Goal: Information Seeking & Learning: Check status

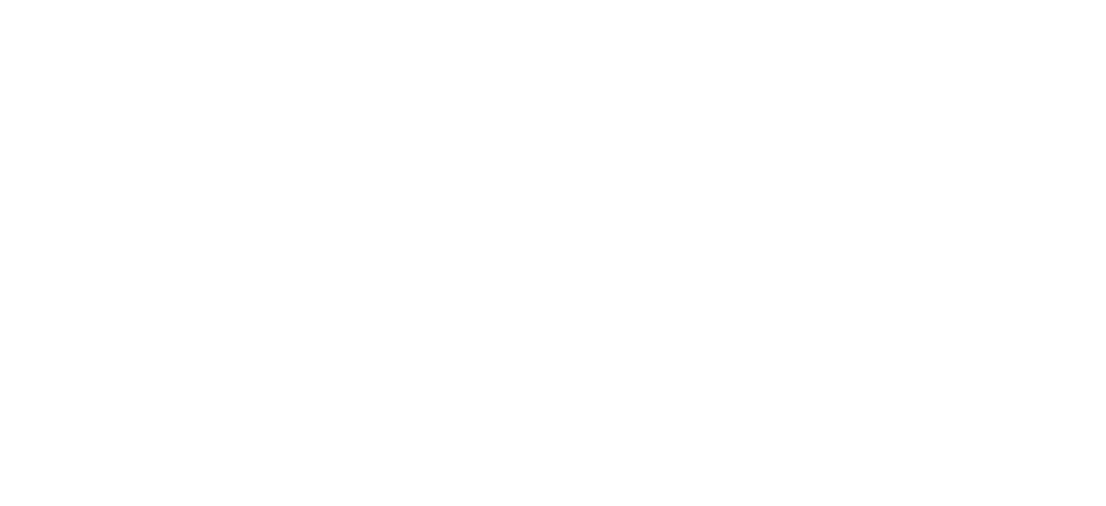
select select
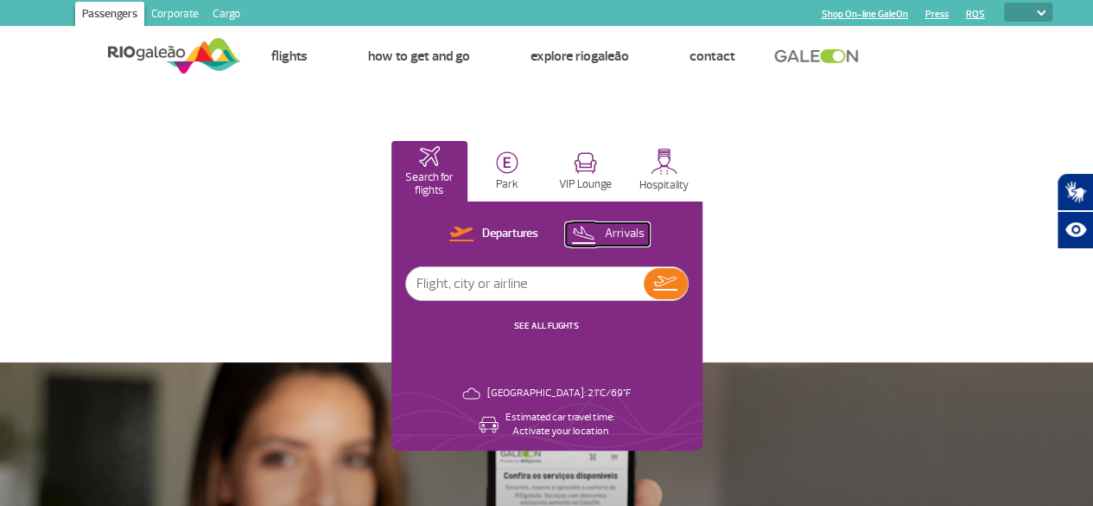
click at [644, 231] on p "Arrivals" at bounding box center [624, 234] width 40 height 16
click at [678, 281] on img at bounding box center [665, 283] width 25 height 24
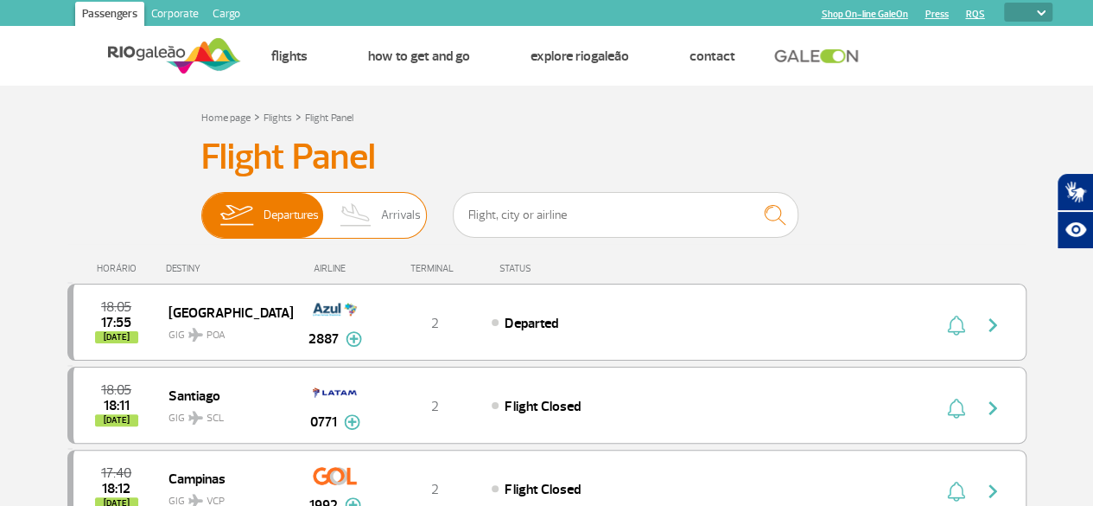
click at [350, 219] on img at bounding box center [356, 215] width 51 height 45
click at [201, 207] on input "Departures Arrivals" at bounding box center [201, 207] width 0 height 0
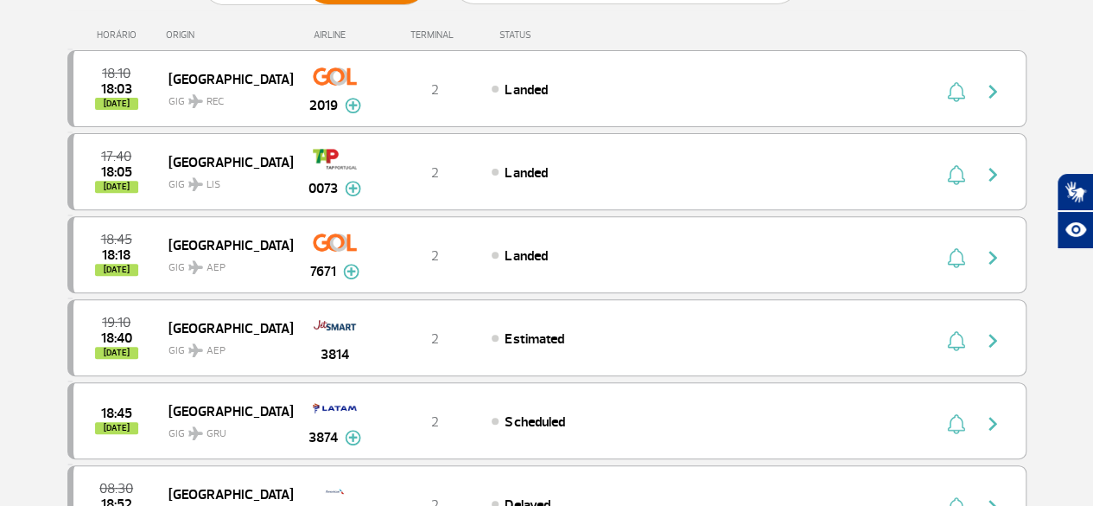
scroll to position [259, 0]
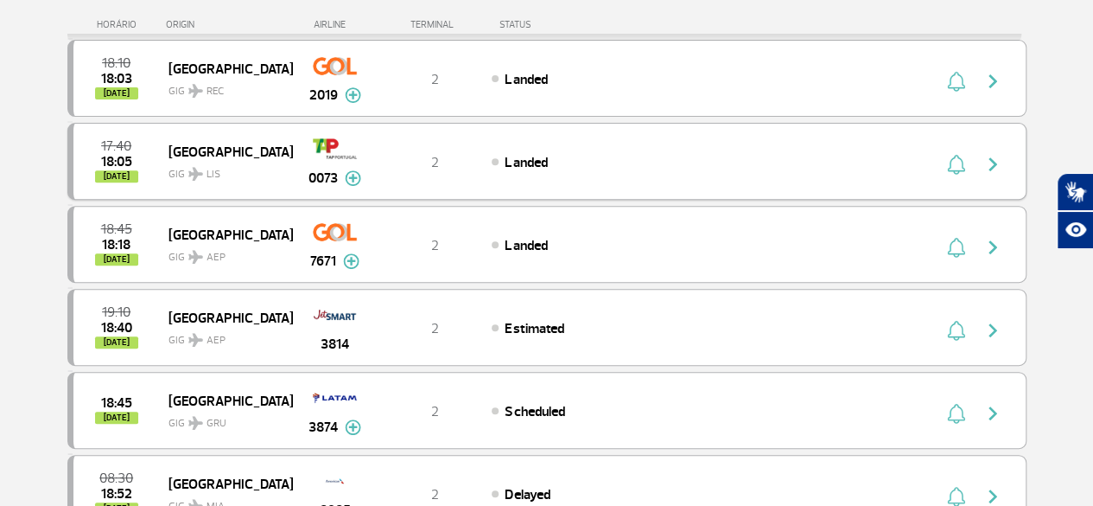
click at [997, 160] on img "button" at bounding box center [993, 164] width 21 height 21
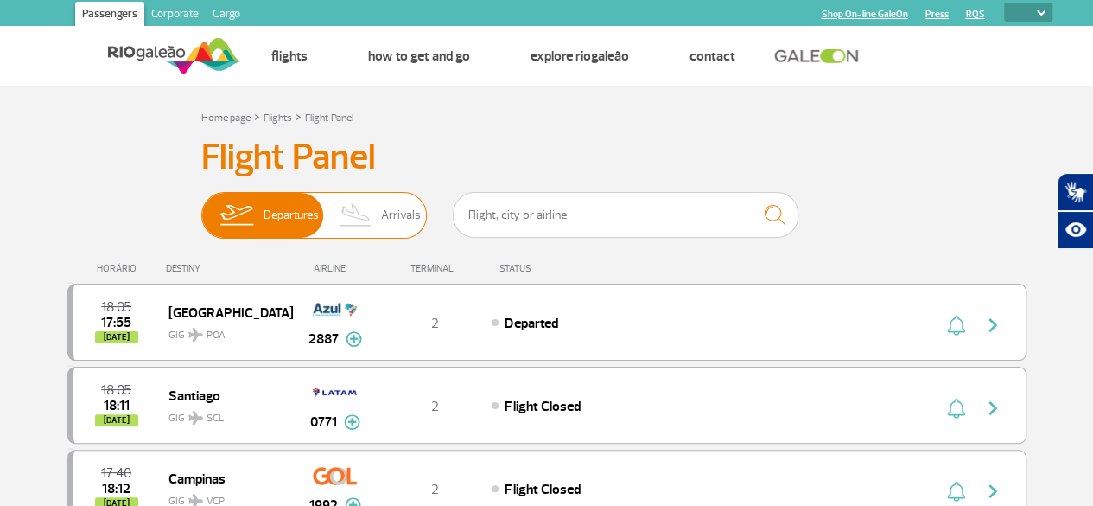
click at [382, 213] on img at bounding box center [356, 215] width 51 height 45
click at [201, 207] on input "Departures Arrivals" at bounding box center [201, 207] width 0 height 0
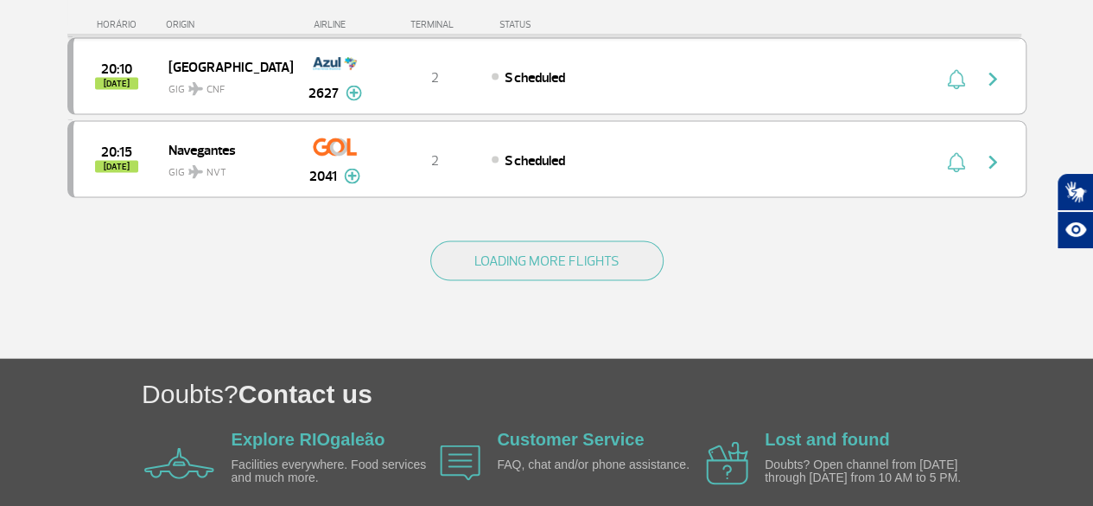
scroll to position [1813, 0]
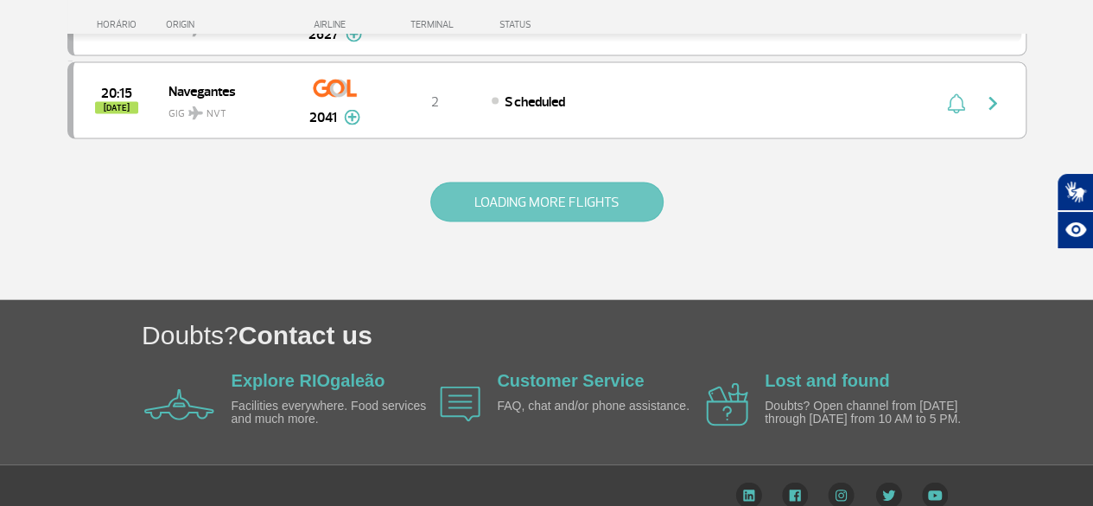
click at [476, 182] on button "LOADING MORE FLIGHTS" at bounding box center [546, 202] width 233 height 40
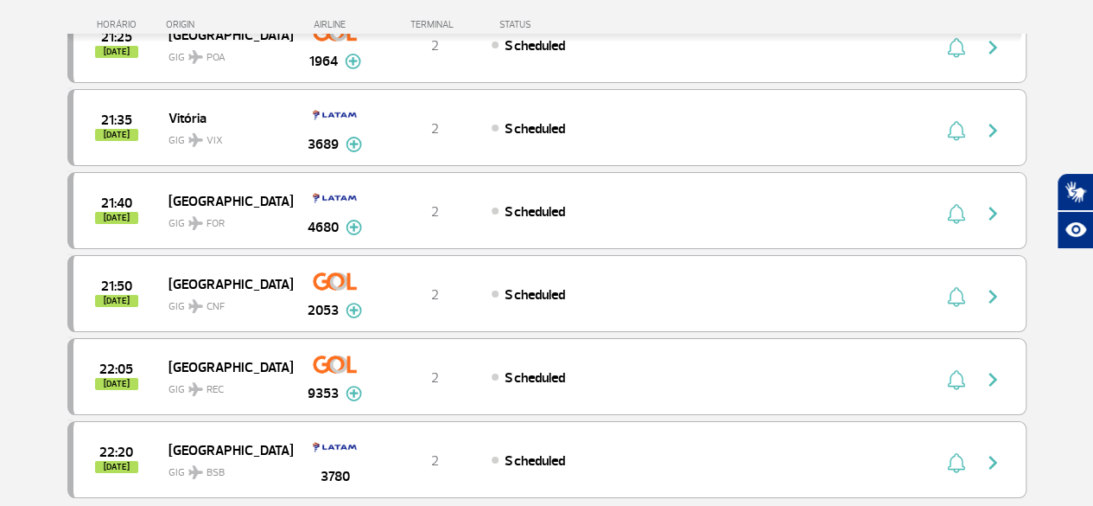
scroll to position [3282, 0]
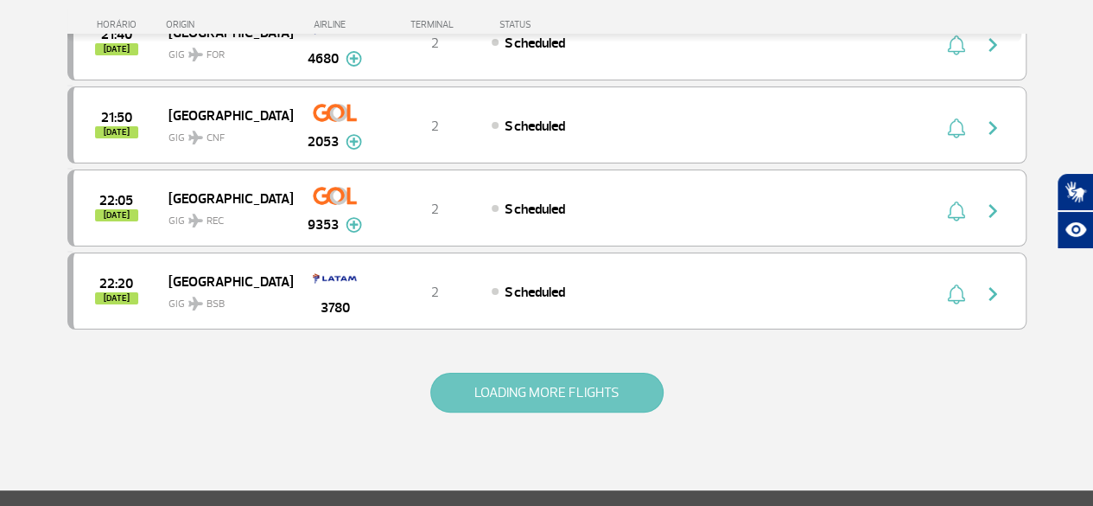
click at [516, 372] on button "LOADING MORE FLIGHTS" at bounding box center [546, 392] width 233 height 40
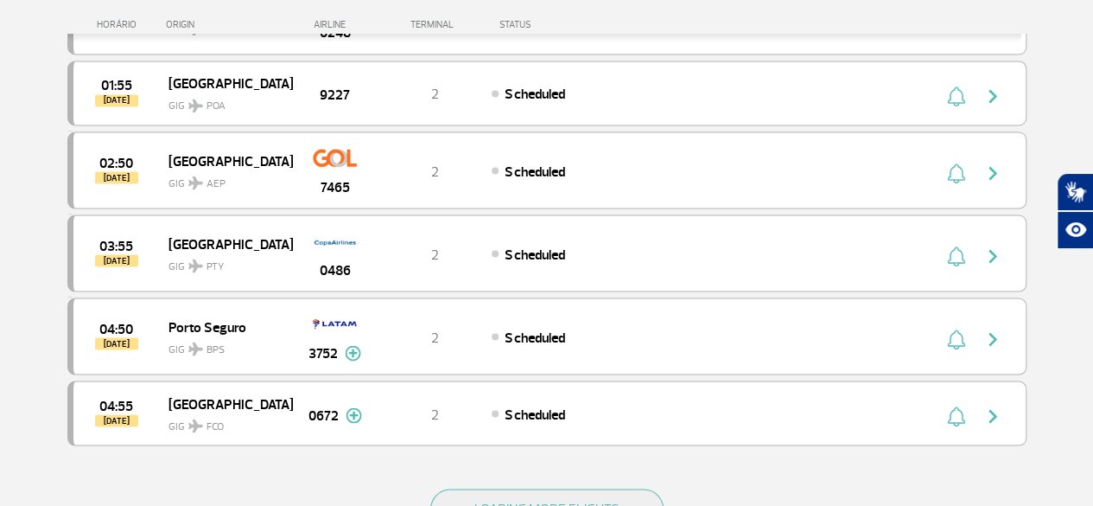
scroll to position [4924, 0]
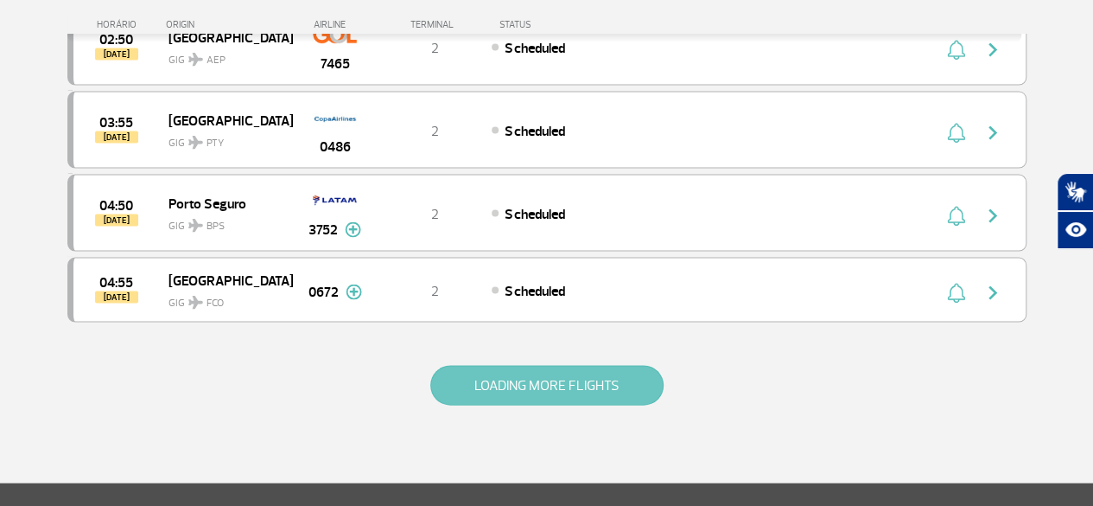
click at [493, 366] on button "LOADING MORE FLIGHTS" at bounding box center [546, 386] width 233 height 40
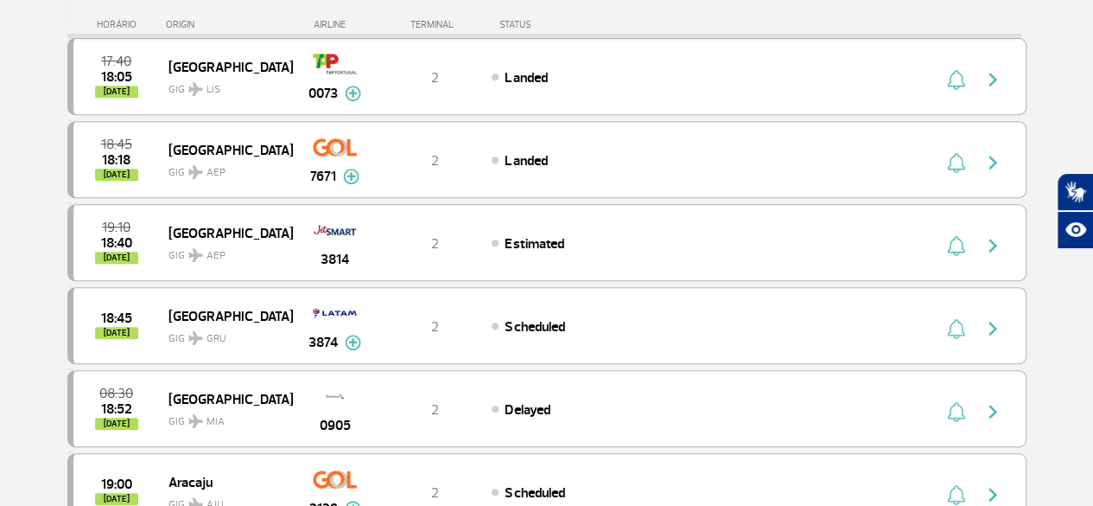
scroll to position [0, 0]
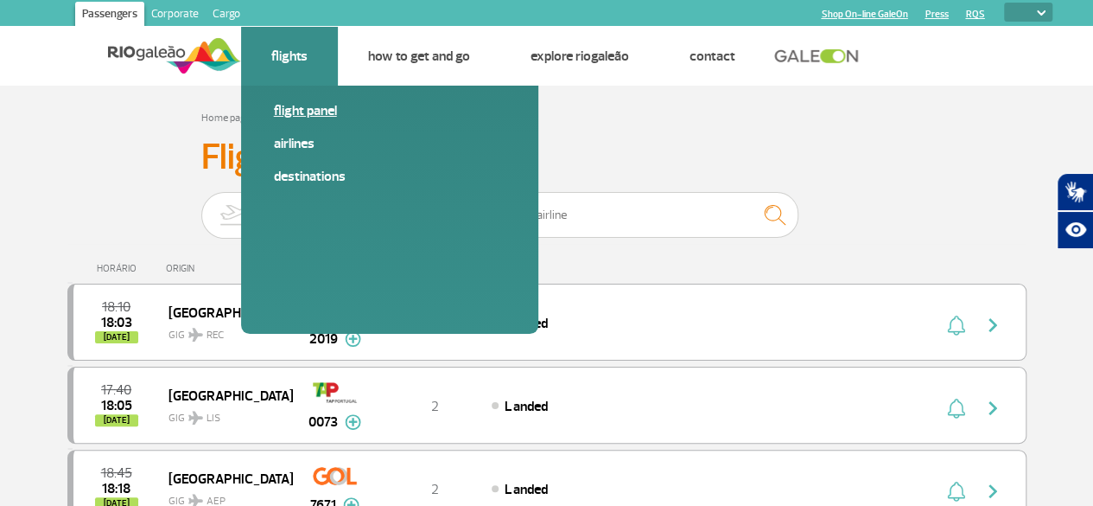
click at [301, 105] on link "Flight panel" at bounding box center [390, 110] width 232 height 19
click at [286, 110] on link "Flight panel" at bounding box center [390, 110] width 232 height 19
click at [293, 110] on link "Flight panel" at bounding box center [390, 110] width 232 height 19
click at [321, 107] on link "Flight panel" at bounding box center [390, 110] width 232 height 19
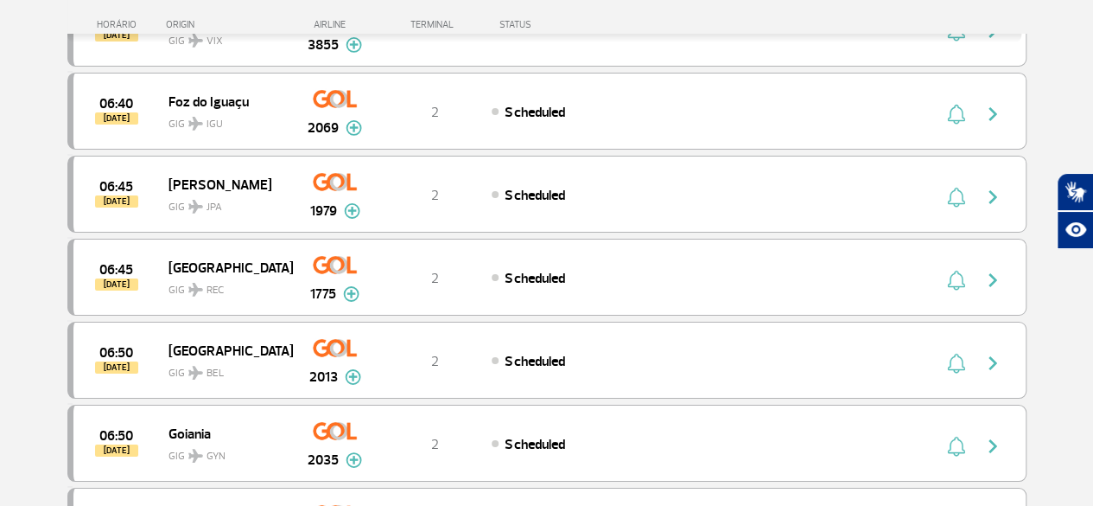
scroll to position [6698, 0]
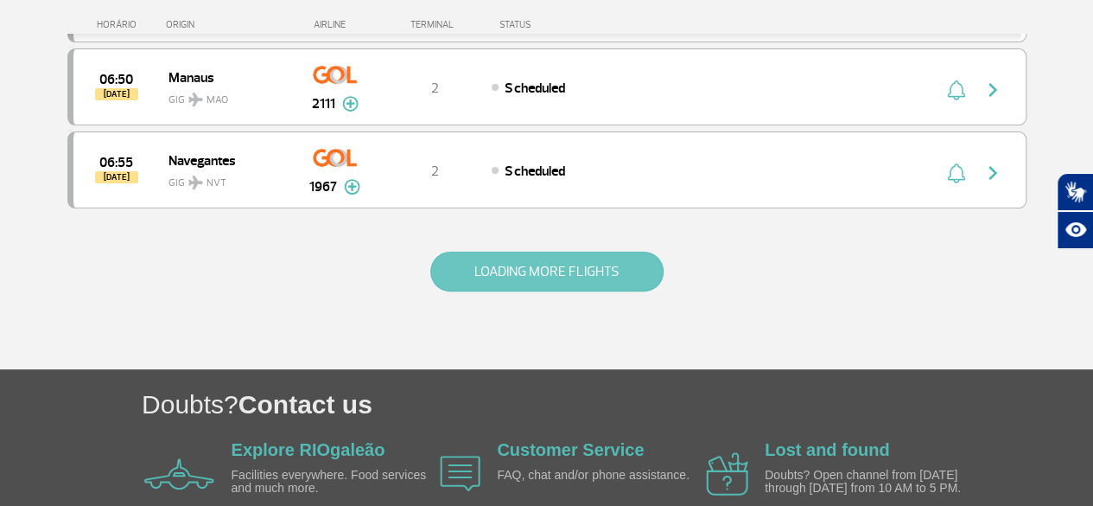
click at [456, 251] on button "LOADING MORE FLIGHTS" at bounding box center [546, 271] width 233 height 40
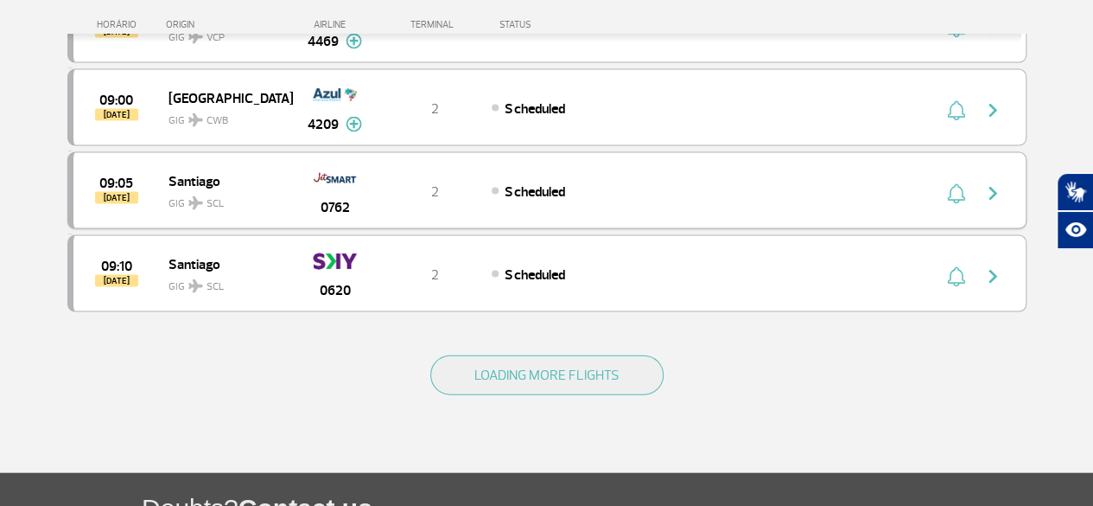
scroll to position [8333, 0]
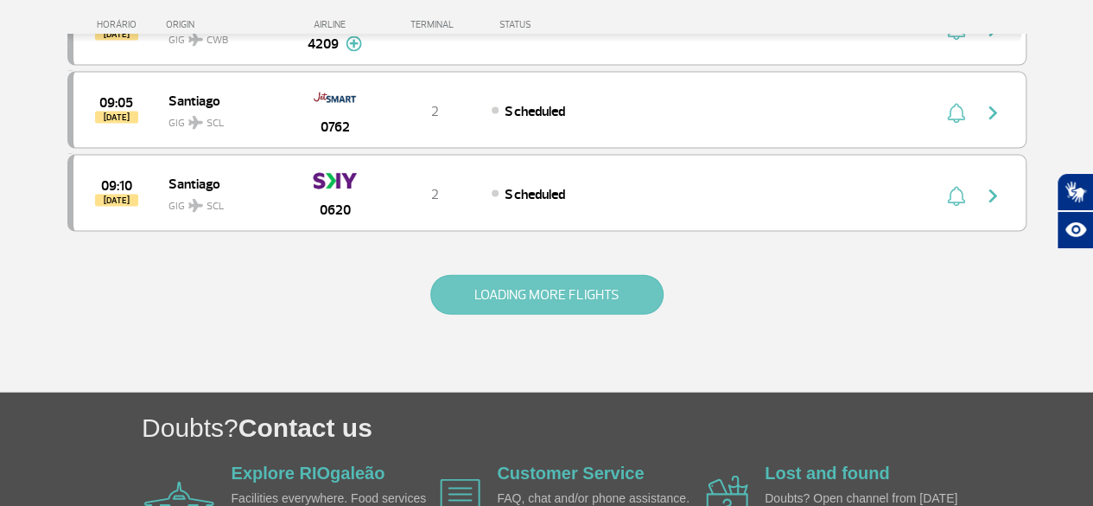
click at [467, 275] on button "LOADING MORE FLIGHTS" at bounding box center [546, 295] width 233 height 40
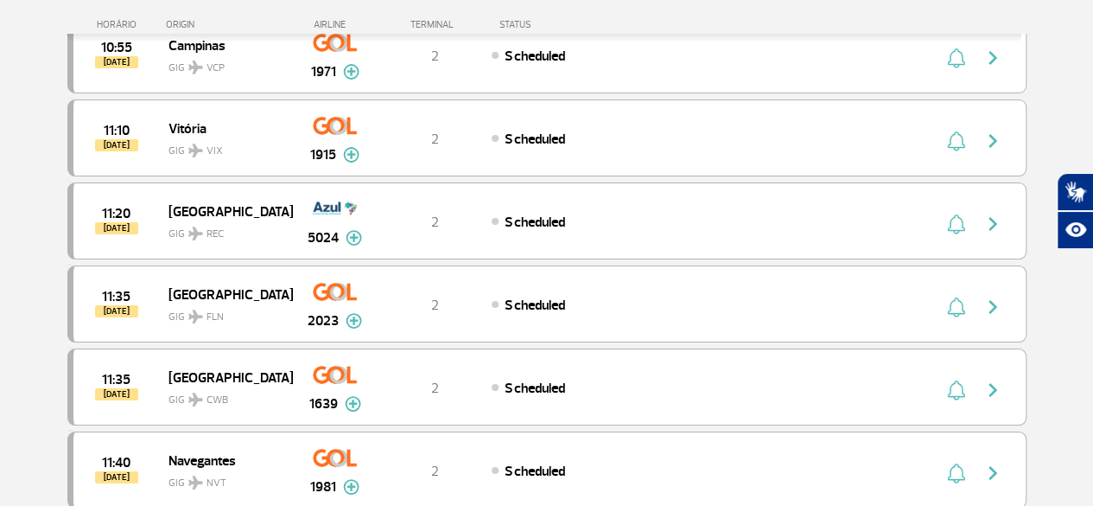
scroll to position [9969, 0]
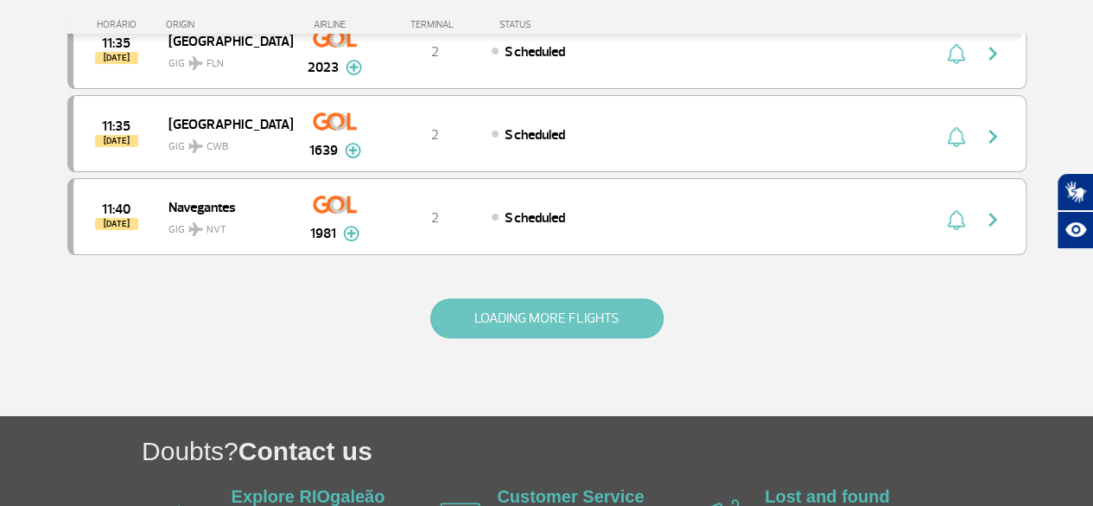
click at [504, 298] on button "LOADING MORE FLIGHTS" at bounding box center [546, 318] width 233 height 40
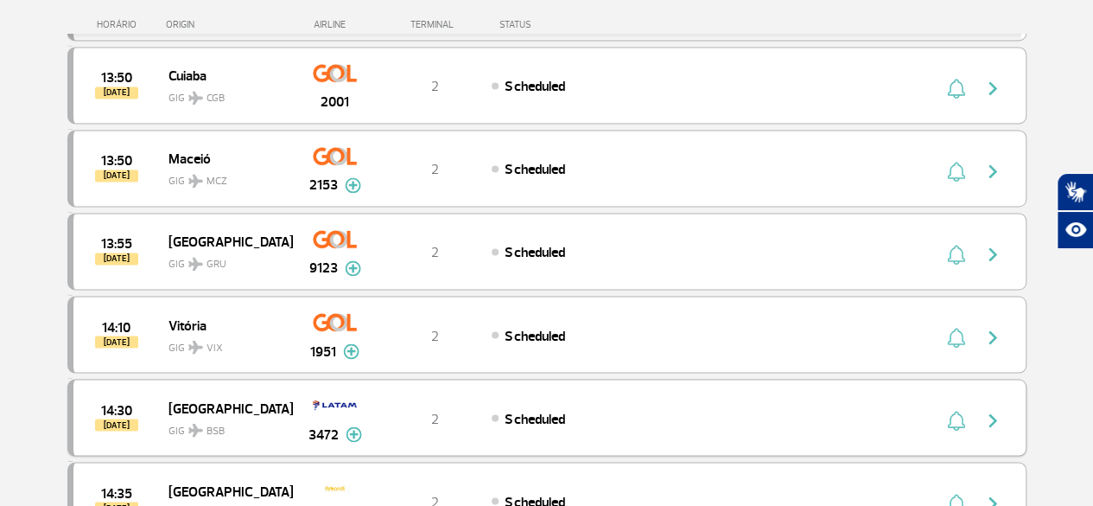
scroll to position [11606, 0]
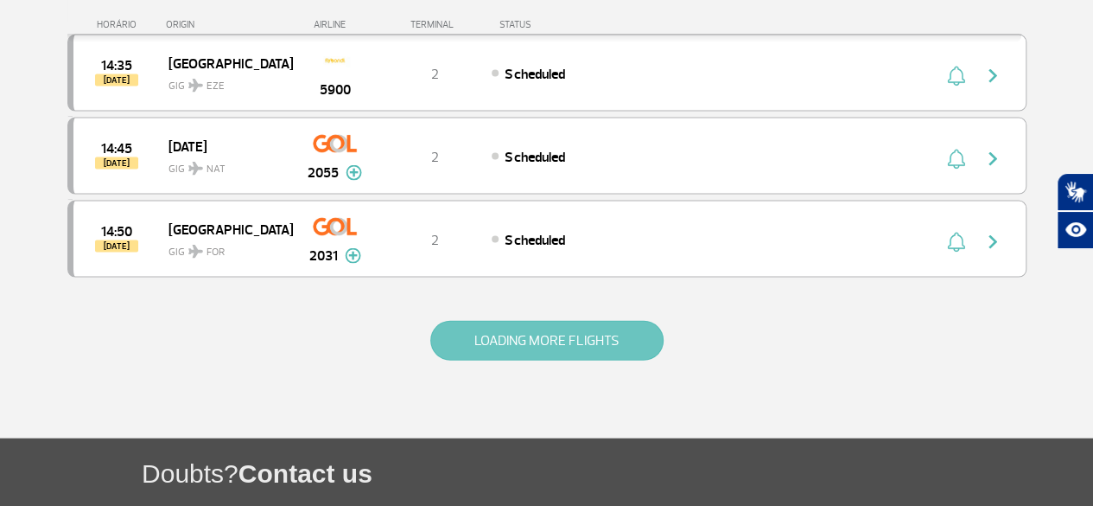
click at [515, 321] on button "LOADING MORE FLIGHTS" at bounding box center [546, 341] width 233 height 40
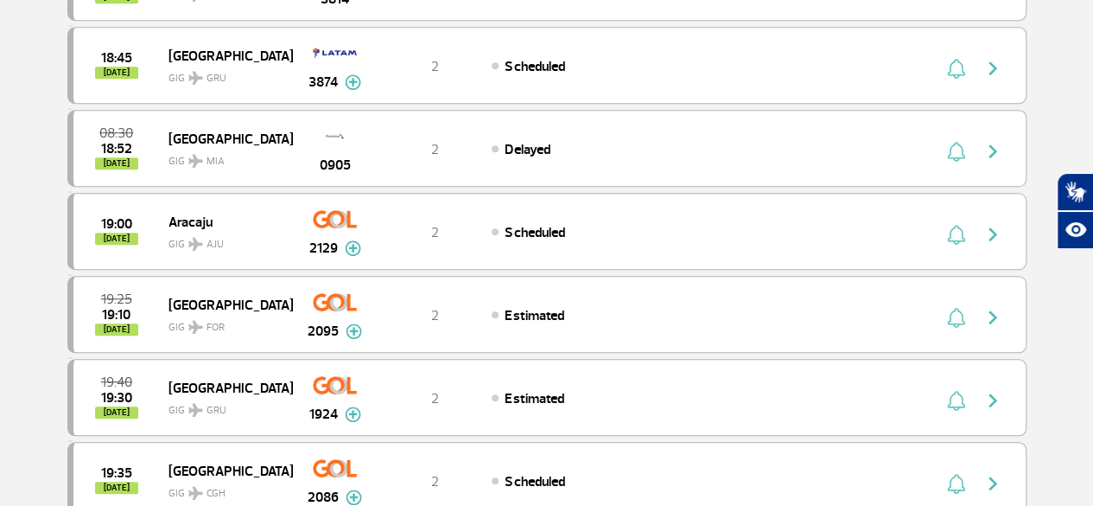
scroll to position [0, 0]
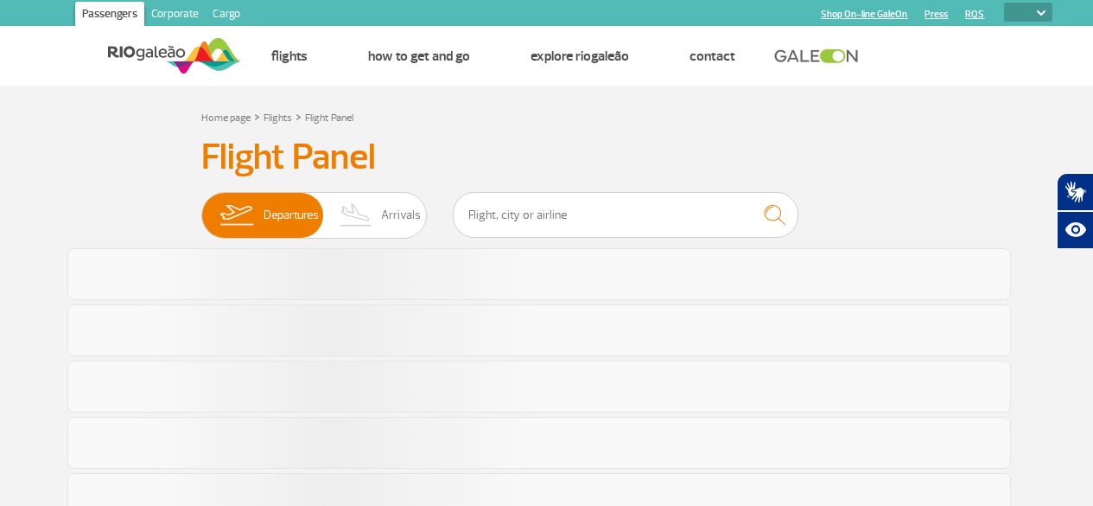
select select
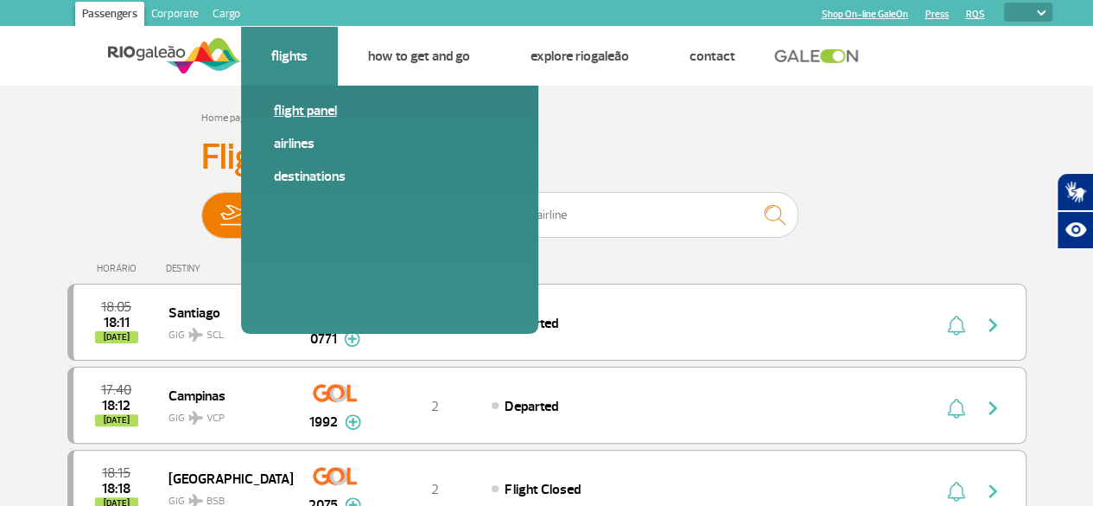
click at [289, 109] on link "Flight panel" at bounding box center [390, 110] width 232 height 19
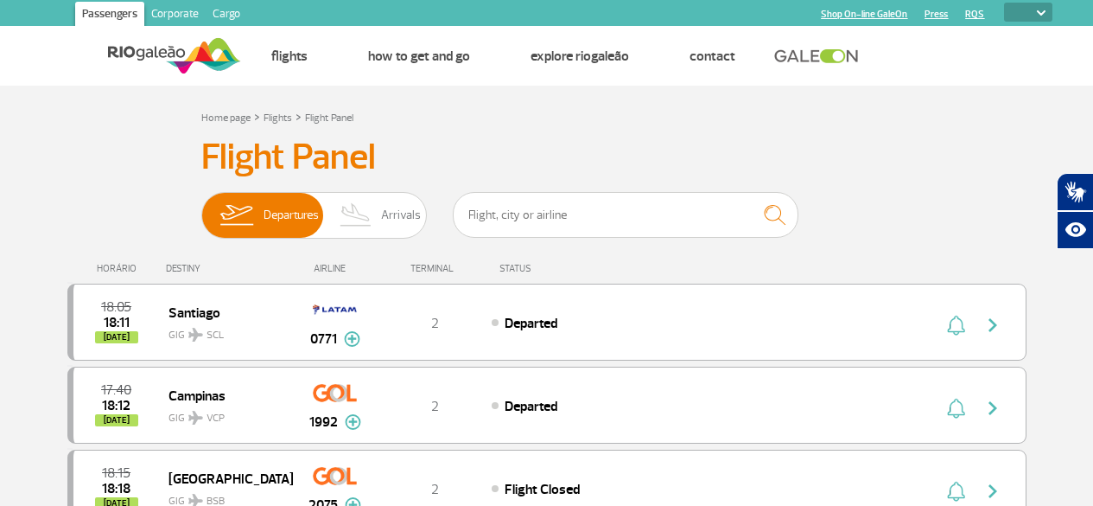
select select
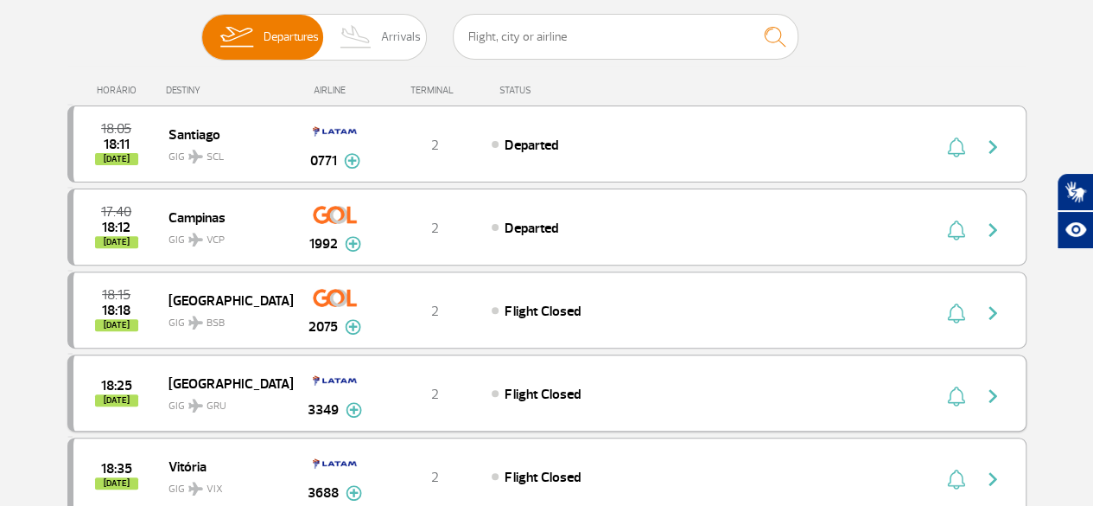
scroll to position [173, 0]
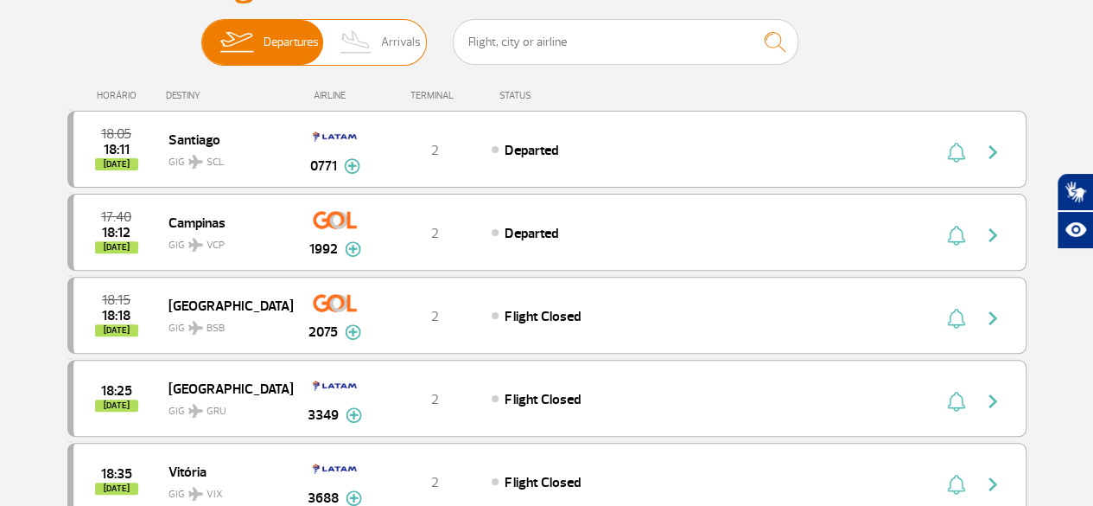
click at [370, 45] on img at bounding box center [356, 42] width 51 height 45
click at [201, 34] on input "Departures Arrivals" at bounding box center [201, 34] width 0 height 0
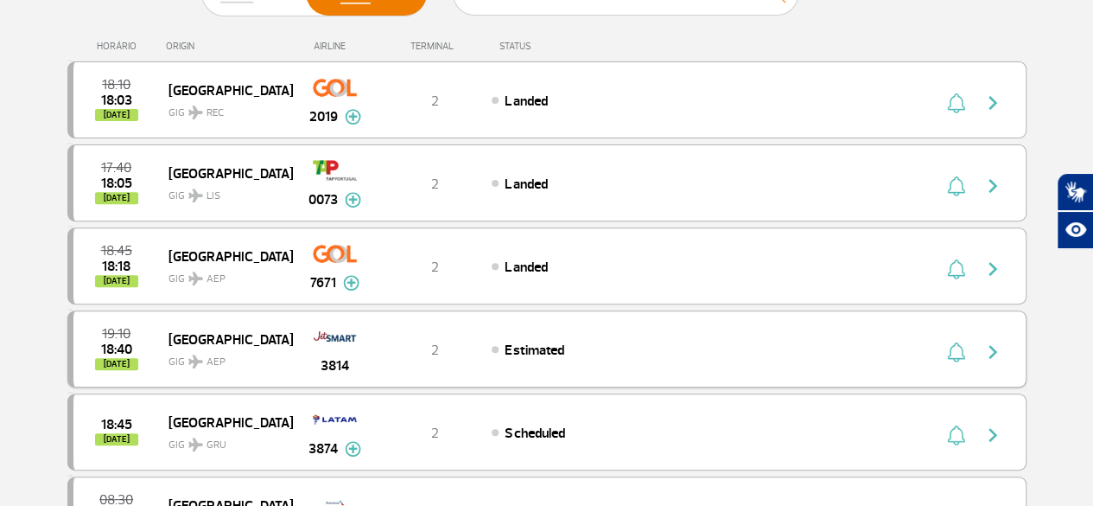
scroll to position [86, 0]
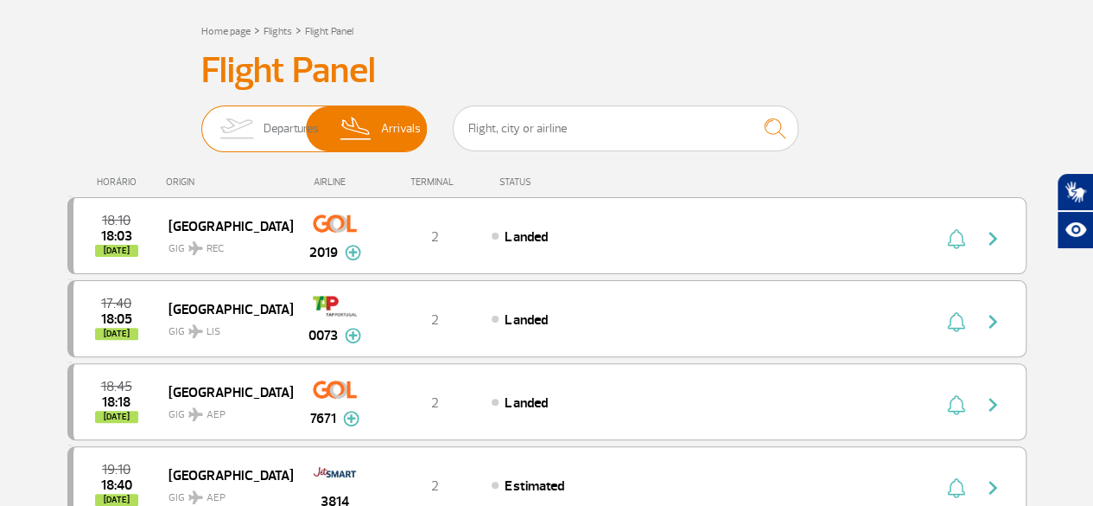
click at [280, 129] on span "Departures" at bounding box center [291, 128] width 55 height 45
click at [201, 120] on input "Departures Arrivals" at bounding box center [201, 120] width 0 height 0
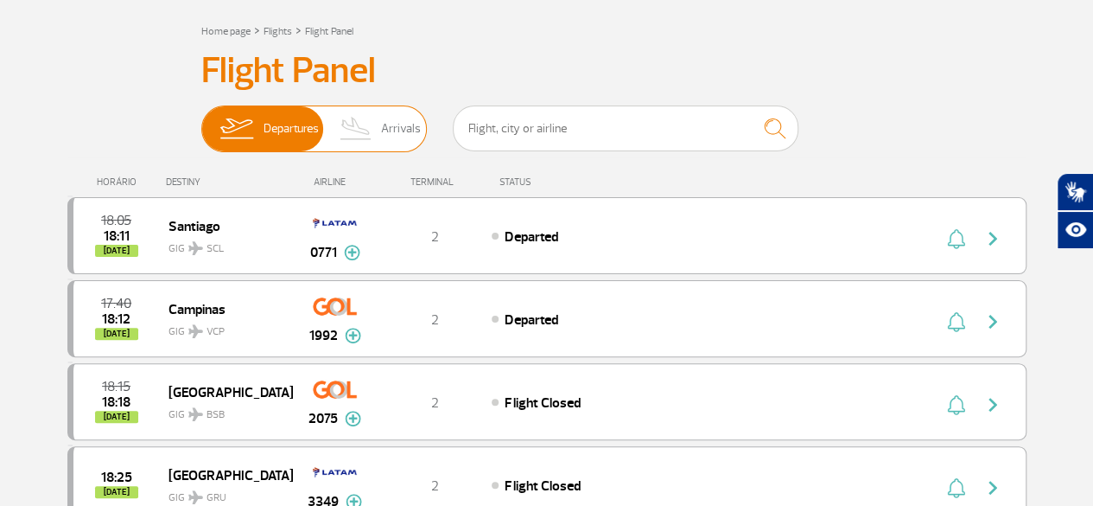
click at [380, 124] on img at bounding box center [356, 128] width 51 height 45
click at [201, 120] on input "Departures Arrivals" at bounding box center [201, 120] width 0 height 0
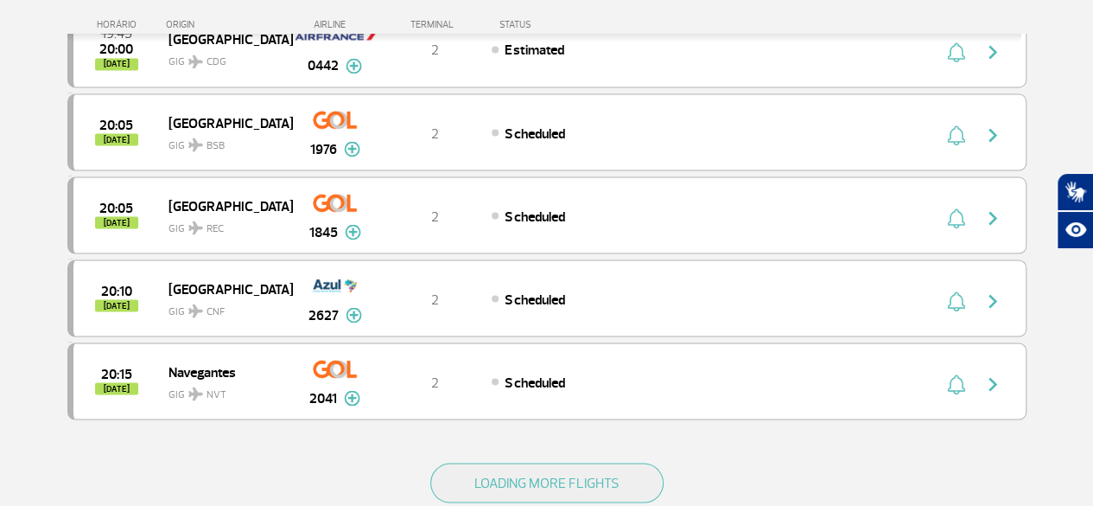
scroll to position [1556, 0]
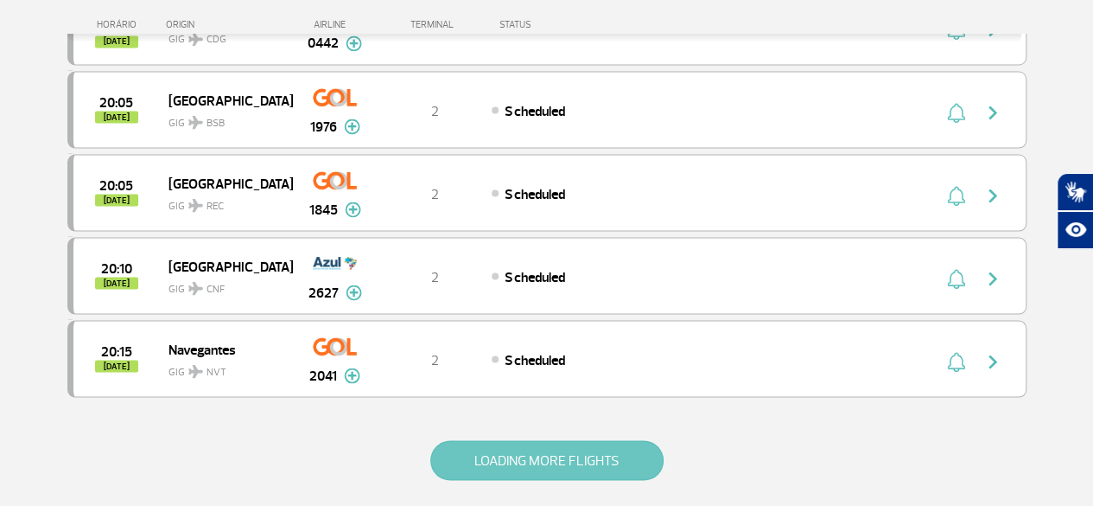
click at [519, 440] on button "LOADING MORE FLIGHTS" at bounding box center [546, 460] width 233 height 40
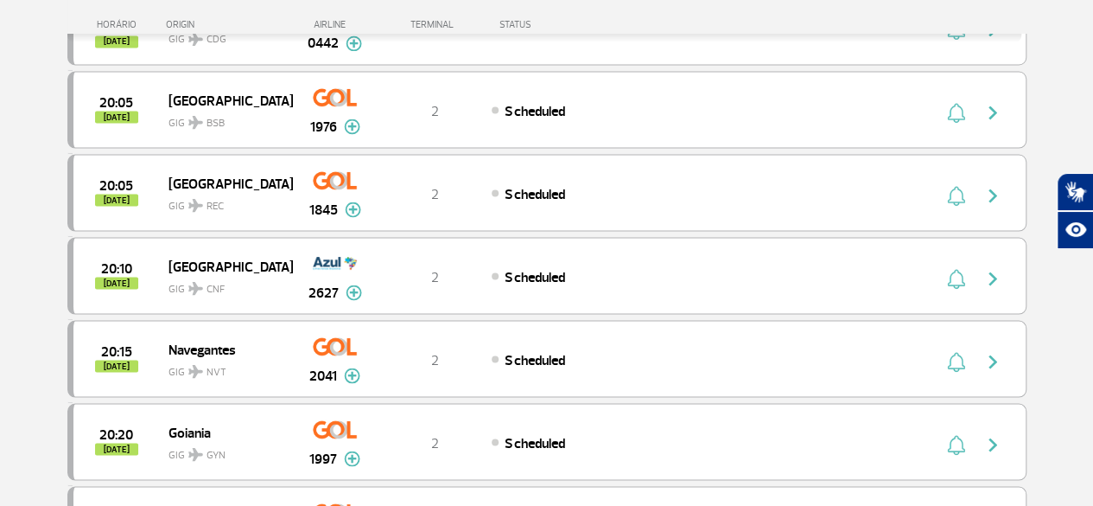
scroll to position [1642, 0]
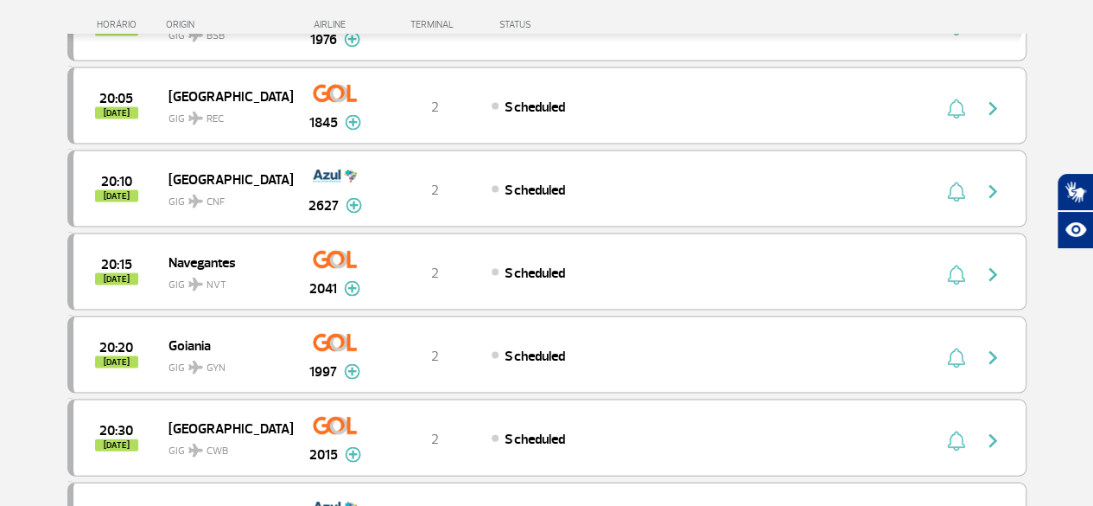
drag, startPoint x: 0, startPoint y: 194, endPoint x: 46, endPoint y: 169, distance: 52.2
click at [0, 194] on section "Home page > Flights > Flight Panel Flight Panel Departures Arrivals 18:10 18:03…" at bounding box center [546, 287] width 1093 height 3687
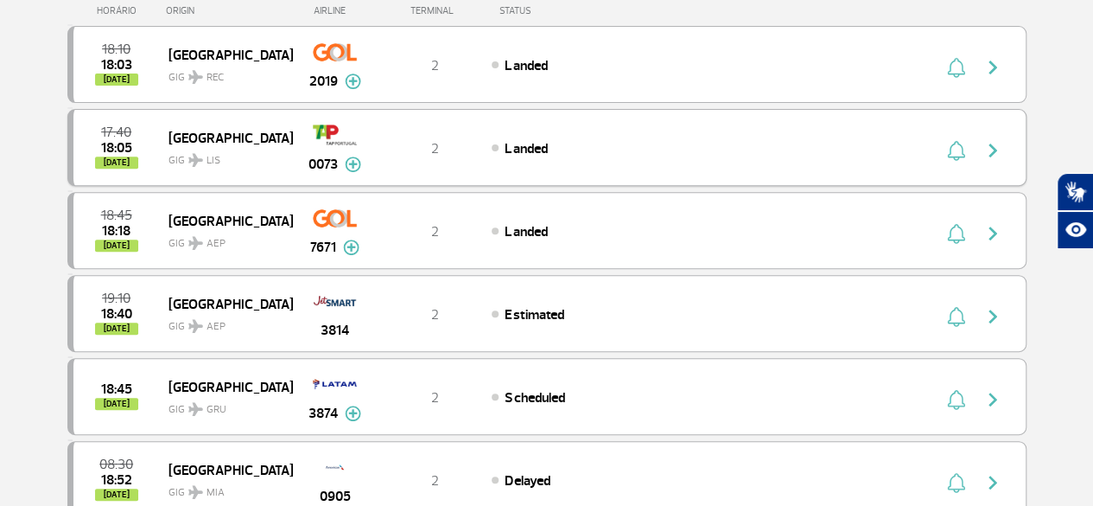
scroll to position [259, 0]
